Goal: Contribute content

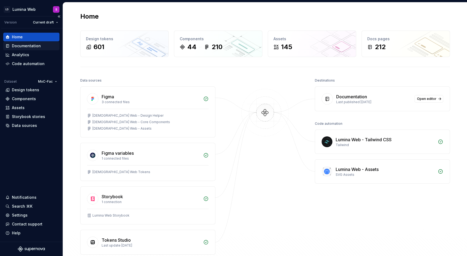
click at [25, 45] on div "Documentation" at bounding box center [26, 45] width 29 height 5
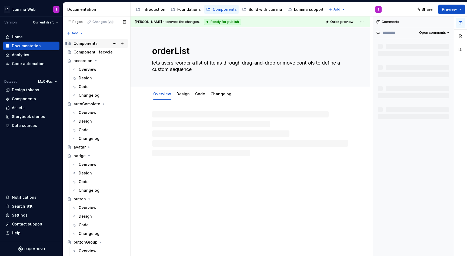
click at [87, 45] on div "Components" at bounding box center [85, 43] width 24 height 5
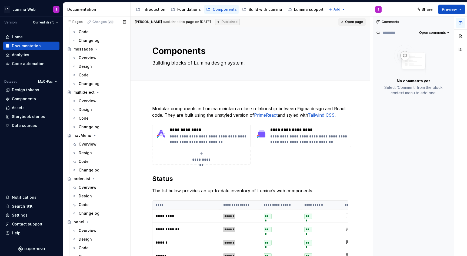
scroll to position [854, 0]
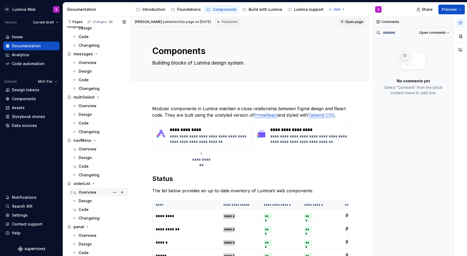
click at [93, 190] on div "Overview" at bounding box center [88, 192] width 18 height 5
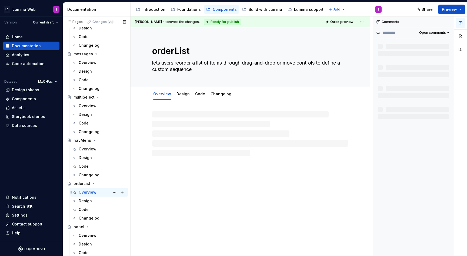
type textarea "*"
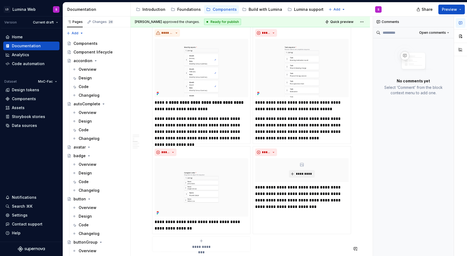
scroll to position [812, 0]
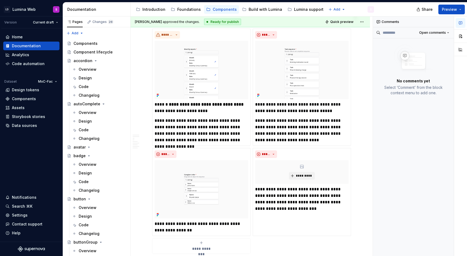
type textarea "*"
